Goal: Navigation & Orientation: Find specific page/section

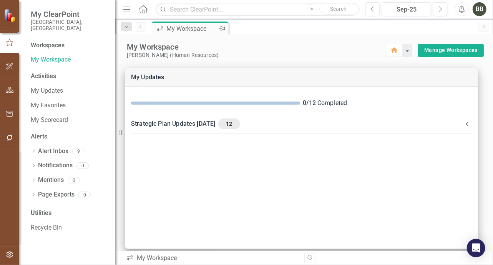
click at [183, 32] on div "My Workspace" at bounding box center [192, 29] width 51 height 10
click at [145, 10] on icon "Home" at bounding box center [143, 9] width 10 height 8
click at [56, 43] on div "Workspaces" at bounding box center [48, 45] width 34 height 9
click at [53, 41] on div "Workspaces" at bounding box center [48, 45] width 34 height 9
click at [6, 92] on icon "button" at bounding box center [10, 90] width 8 height 6
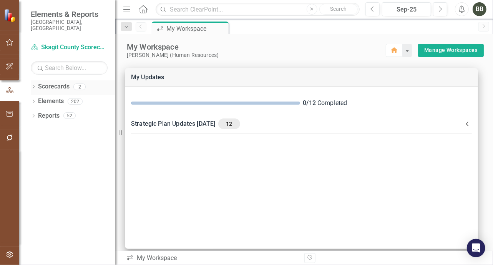
click at [35, 85] on icon "Dropdown" at bounding box center [33, 87] width 5 height 4
click at [58, 98] on link "Skagit County Scorecard" at bounding box center [78, 101] width 73 height 9
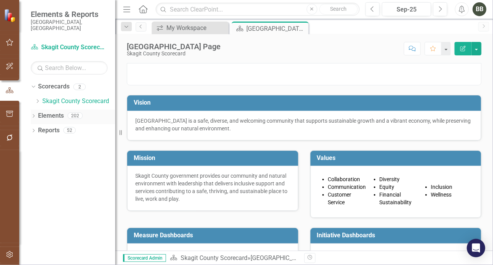
click at [33, 115] on icon "Dropdown" at bounding box center [33, 117] width 5 height 4
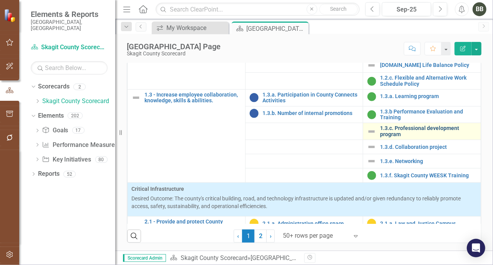
scroll to position [131, 0]
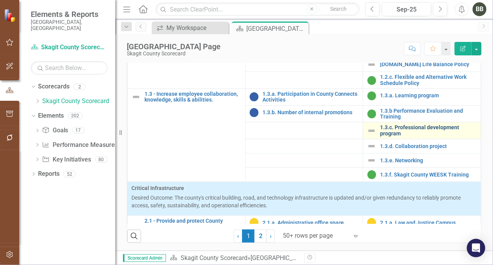
click at [412, 137] on link "1.3.c. Professional development program" at bounding box center [428, 131] width 97 height 12
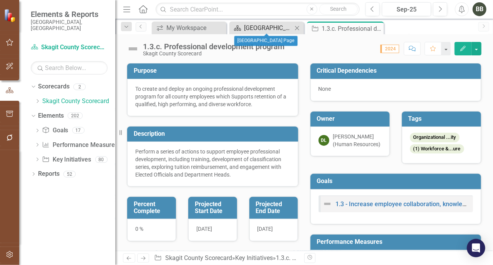
click at [271, 28] on div "[GEOGRAPHIC_DATA] Page" at bounding box center [268, 28] width 48 height 10
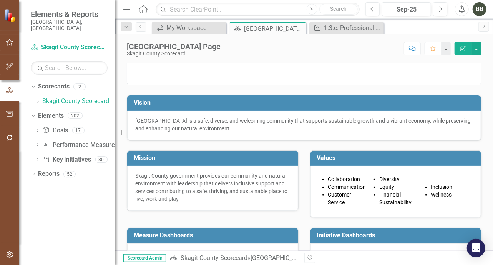
click at [230, 106] on h3 "Vision" at bounding box center [306, 102] width 344 height 7
